Goal: Check status

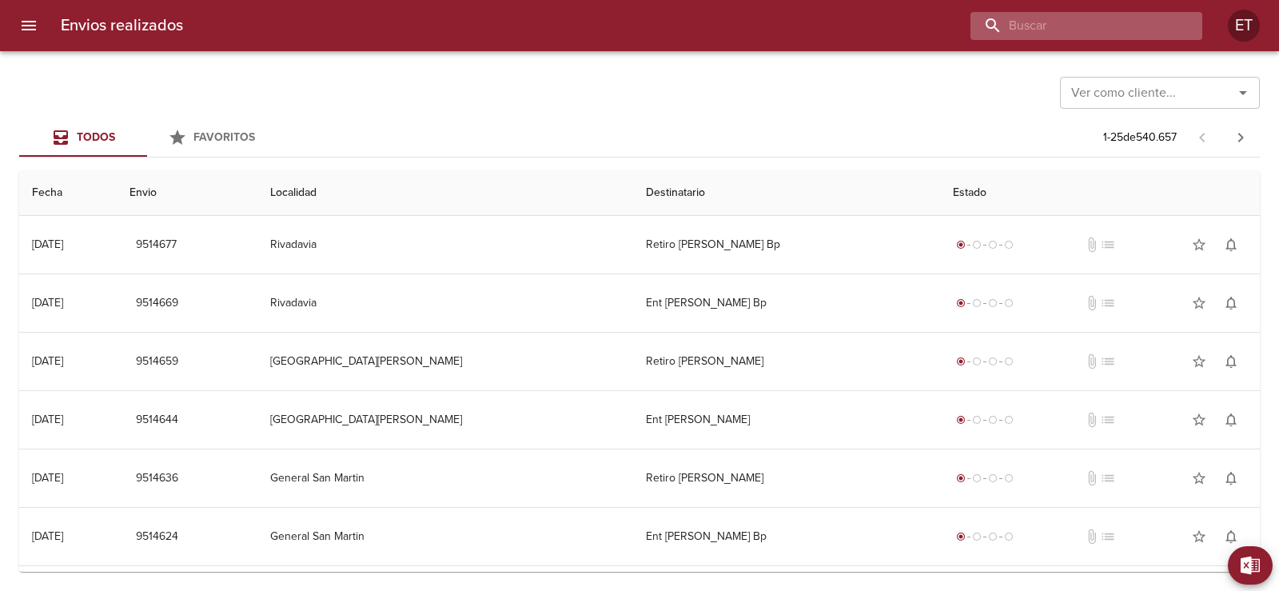
click at [1096, 25] on input "buscar" at bounding box center [1073, 26] width 205 height 28
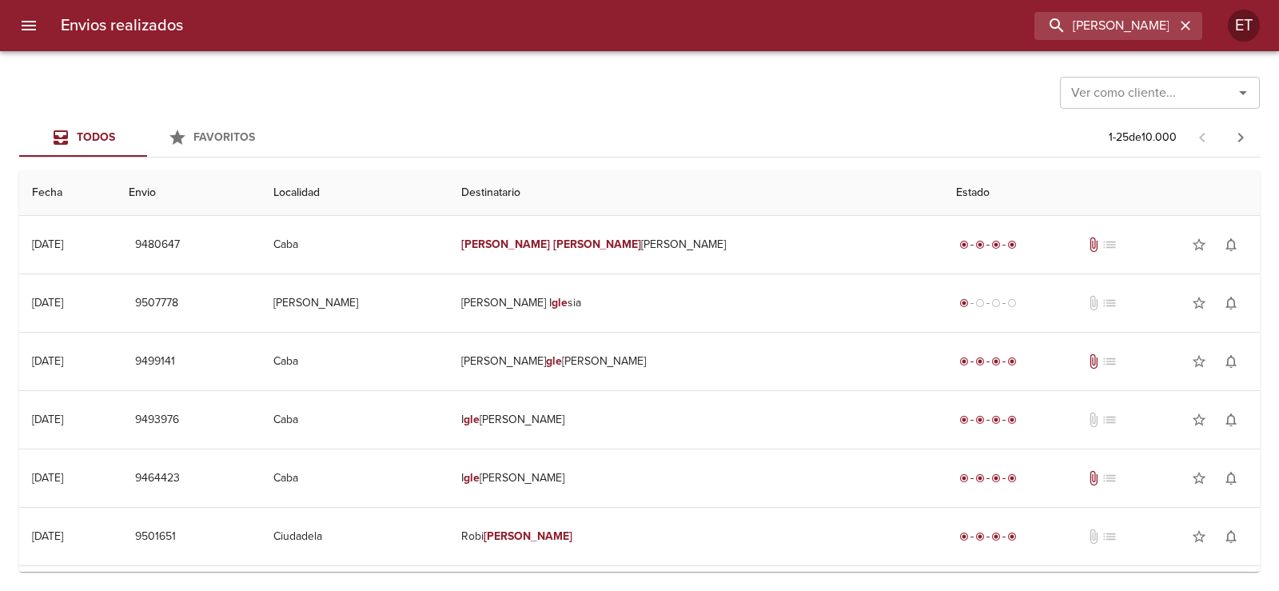
click at [1028, 66] on div "Ver como cliente... Ver como cliente... Todos Favoritos 1 - 25 de 10.000 Fecha …" at bounding box center [639, 321] width 1279 height 540
click at [1063, 39] on div "Envios realizados [PERSON_NAME] ET" at bounding box center [639, 25] width 1279 height 51
drag, startPoint x: 1063, startPoint y: 39, endPoint x: 1084, endPoint y: 27, distance: 24.0
click at [1076, 32] on input "[PERSON_NAME]" at bounding box center [1073, 26] width 205 height 28
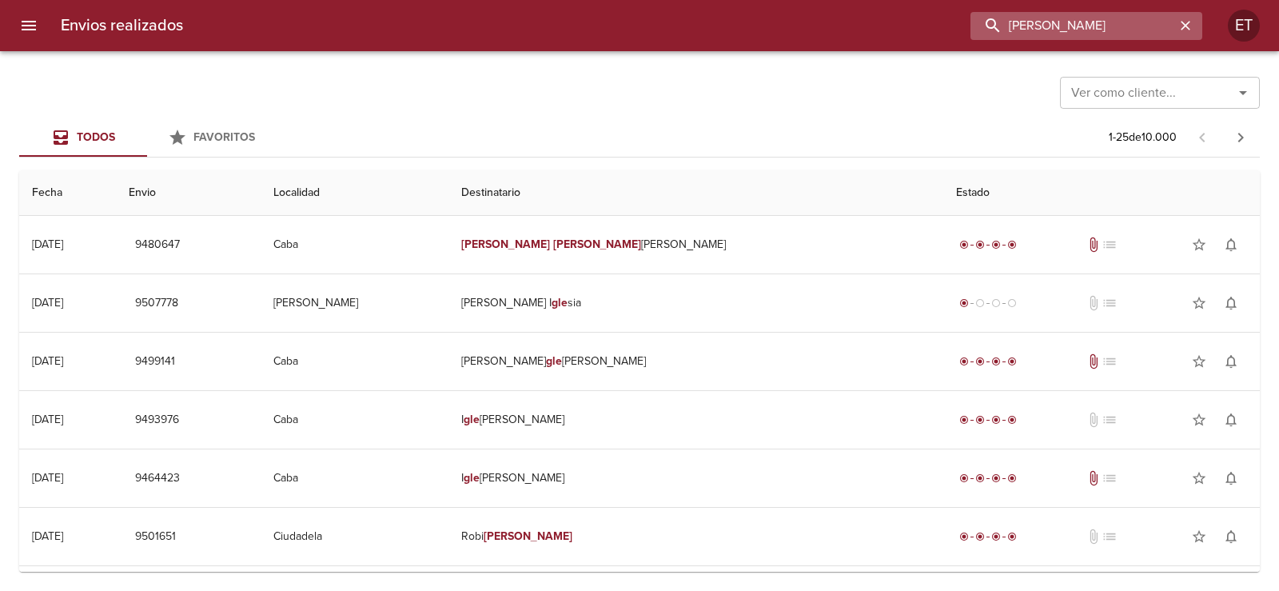
click at [1100, 20] on input "[PERSON_NAME]" at bounding box center [1073, 26] width 205 height 28
type input "gleiz"
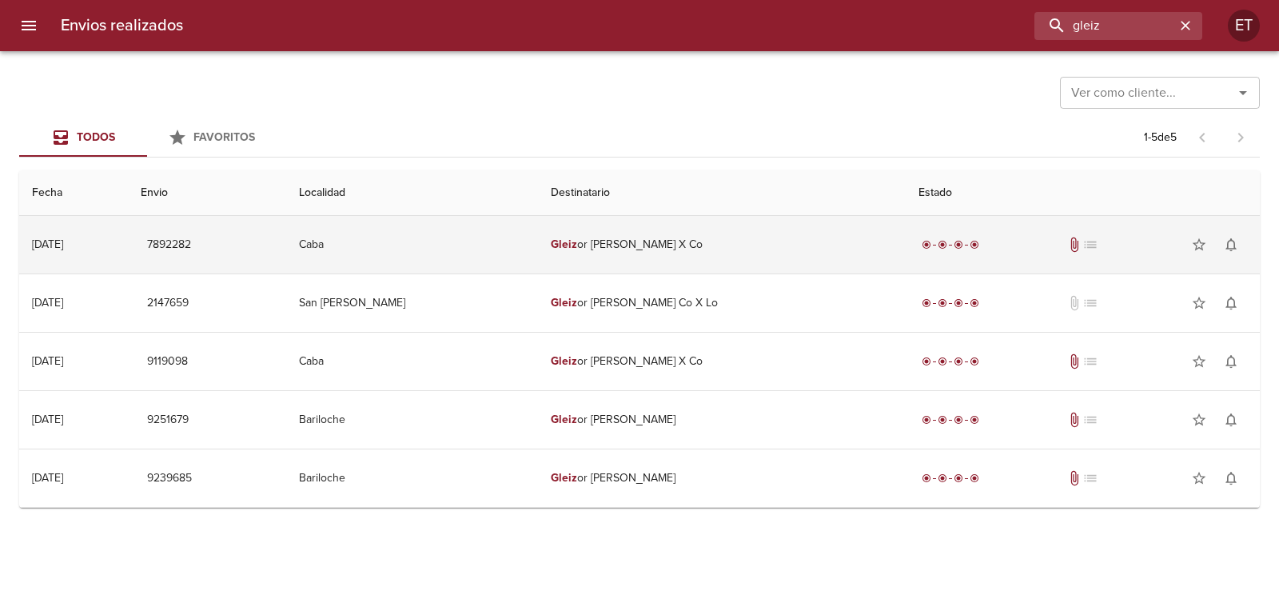
click at [286, 260] on td "7892282" at bounding box center [207, 245] width 159 height 58
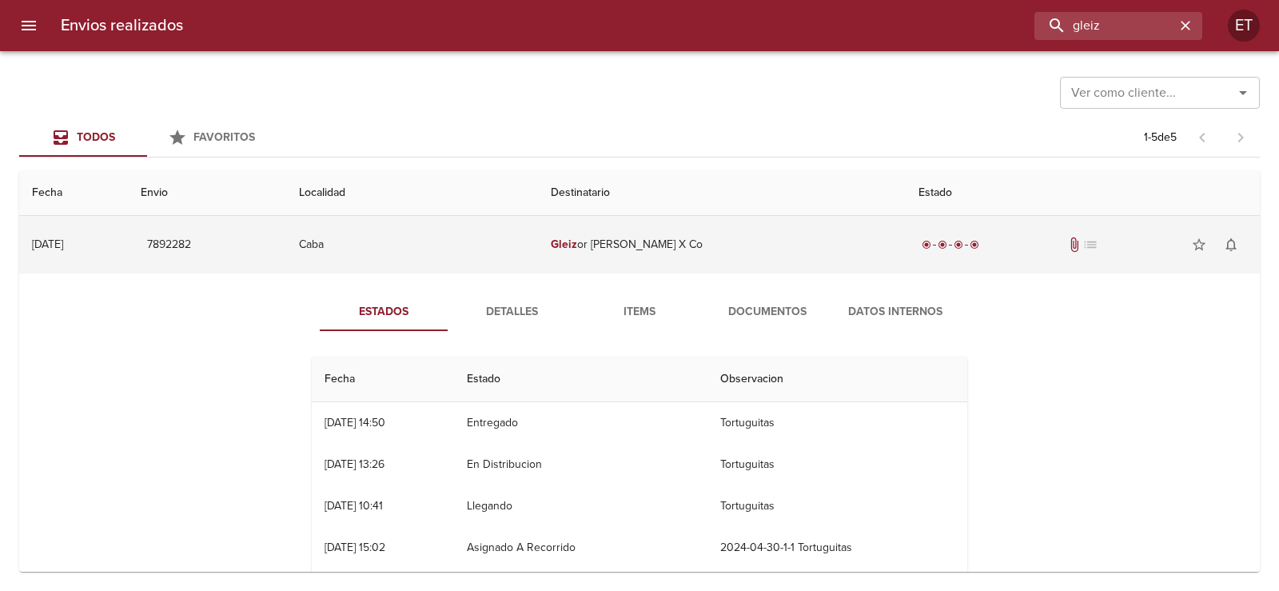
click at [286, 260] on td "7892282" at bounding box center [207, 245] width 159 height 58
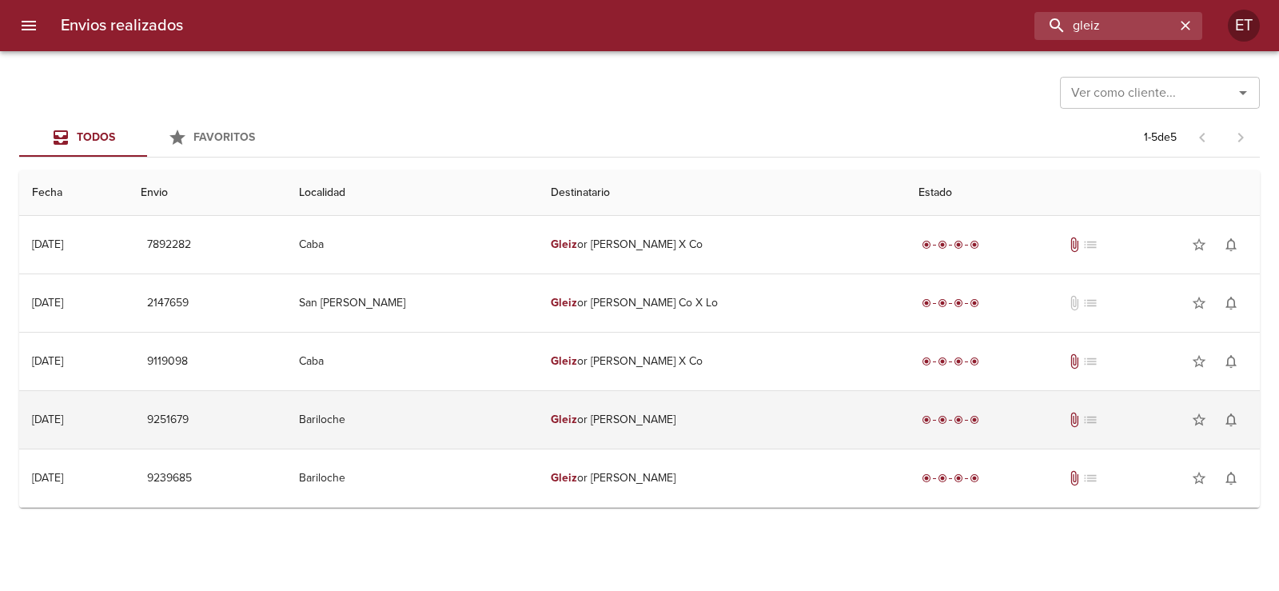
click at [287, 429] on td "9251679" at bounding box center [207, 420] width 159 height 58
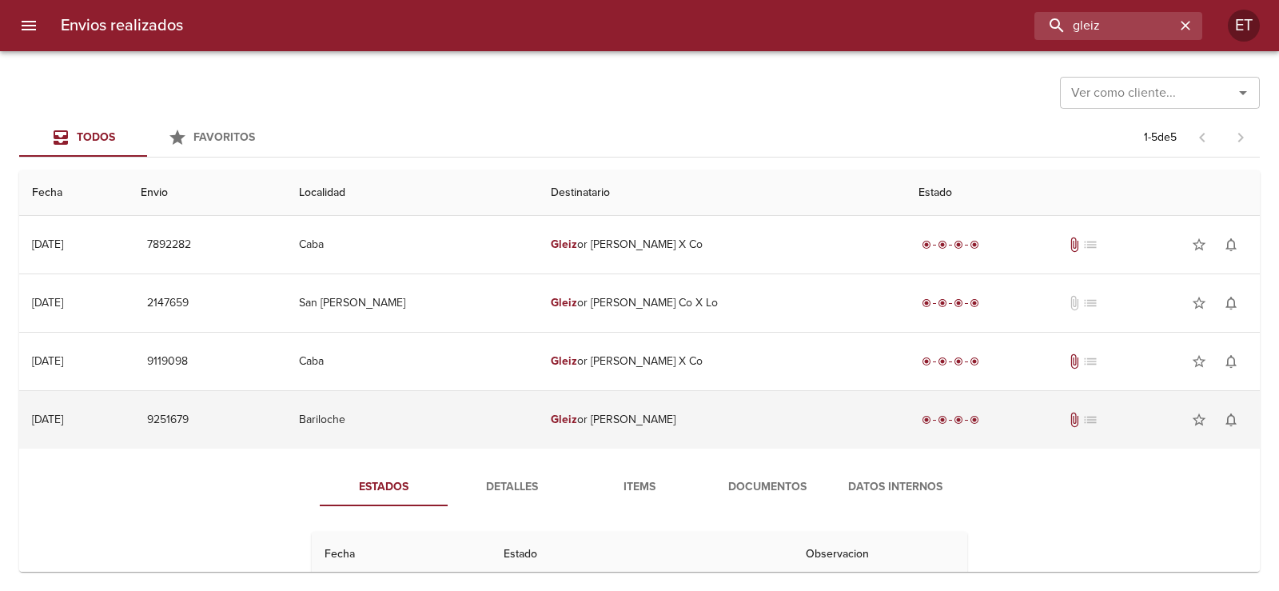
click at [287, 429] on td "9251679" at bounding box center [207, 420] width 159 height 58
